Goal: Information Seeking & Learning: Learn about a topic

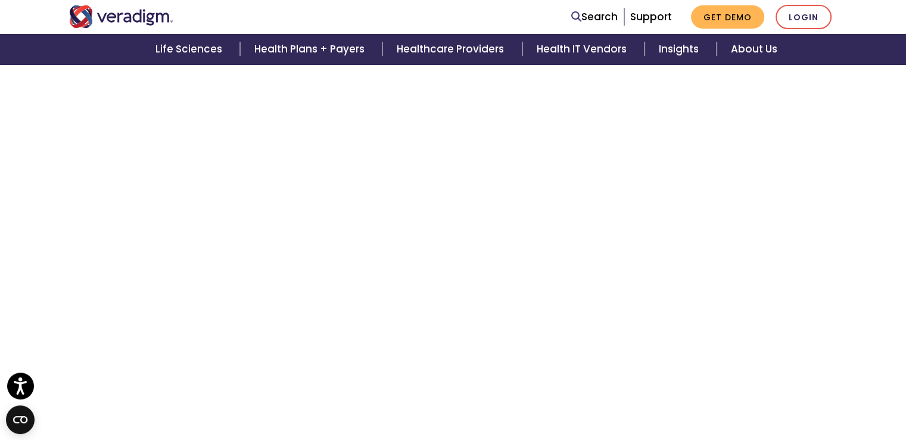
scroll to position [1966, 0]
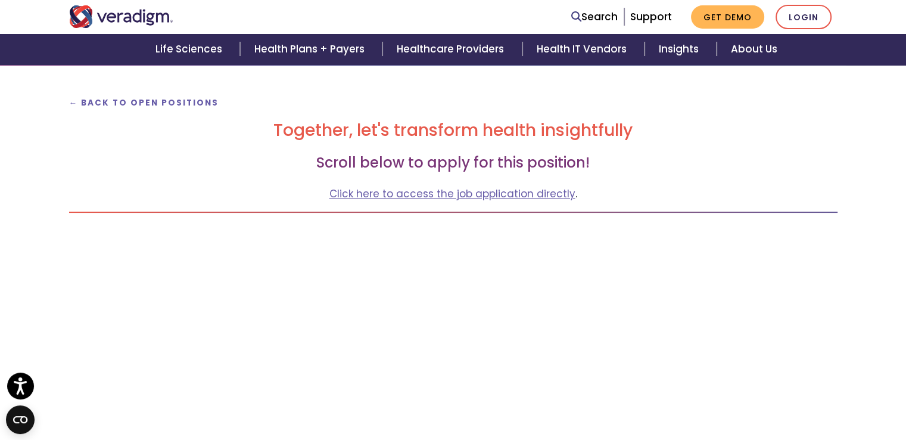
scroll to position [119, 0]
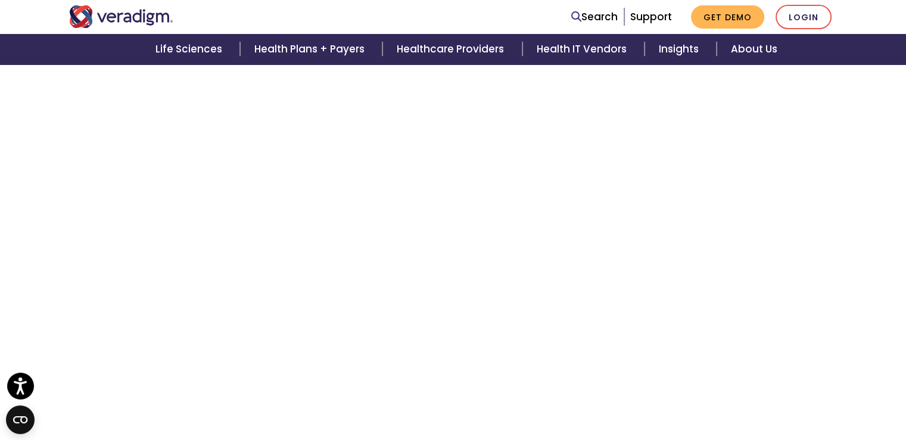
scroll to position [976, 0]
